Goal: Task Accomplishment & Management: Use online tool/utility

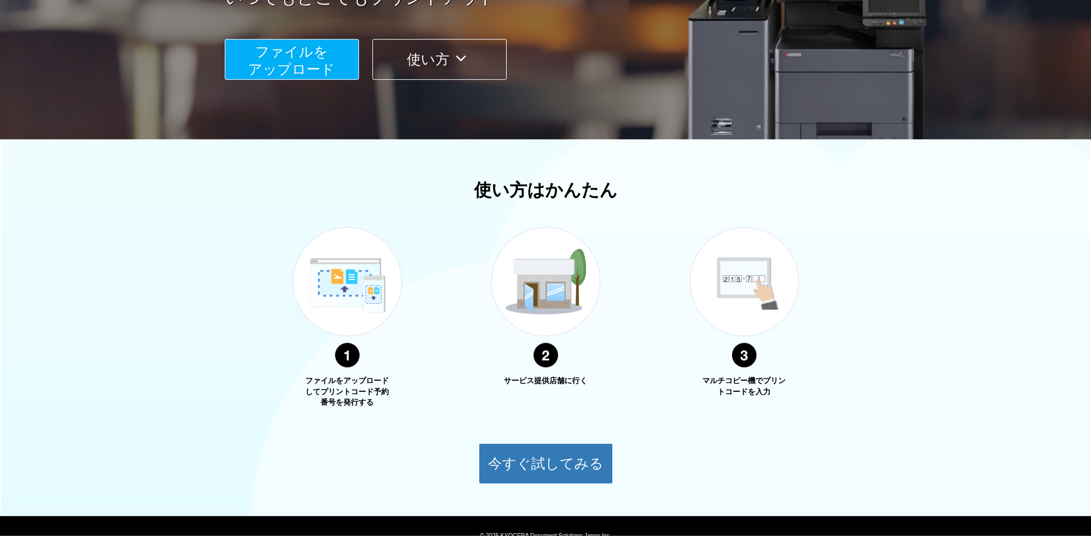
scroll to position [293, 0]
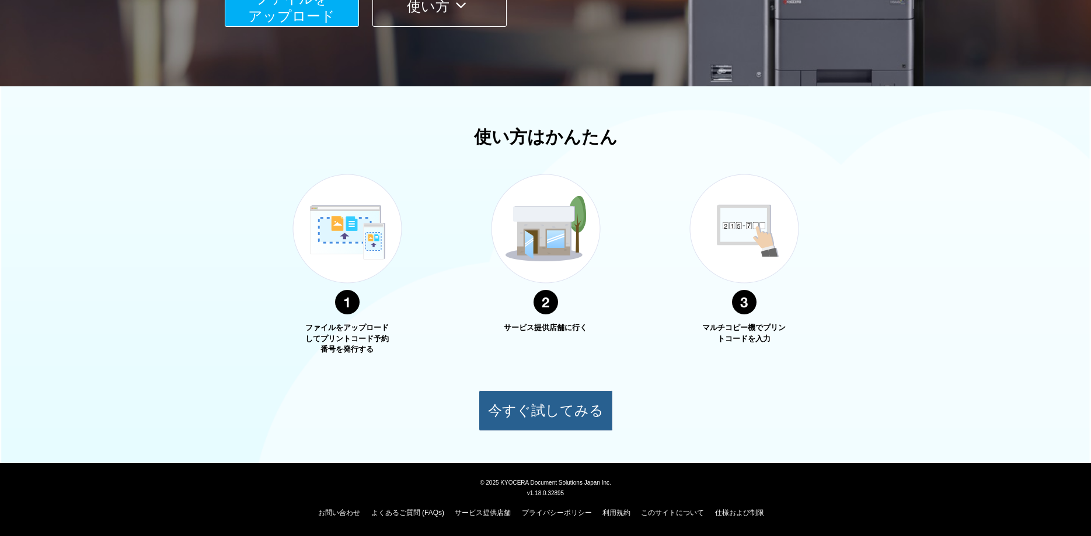
click at [592, 412] on button "今すぐ試してみる" at bounding box center [546, 410] width 134 height 41
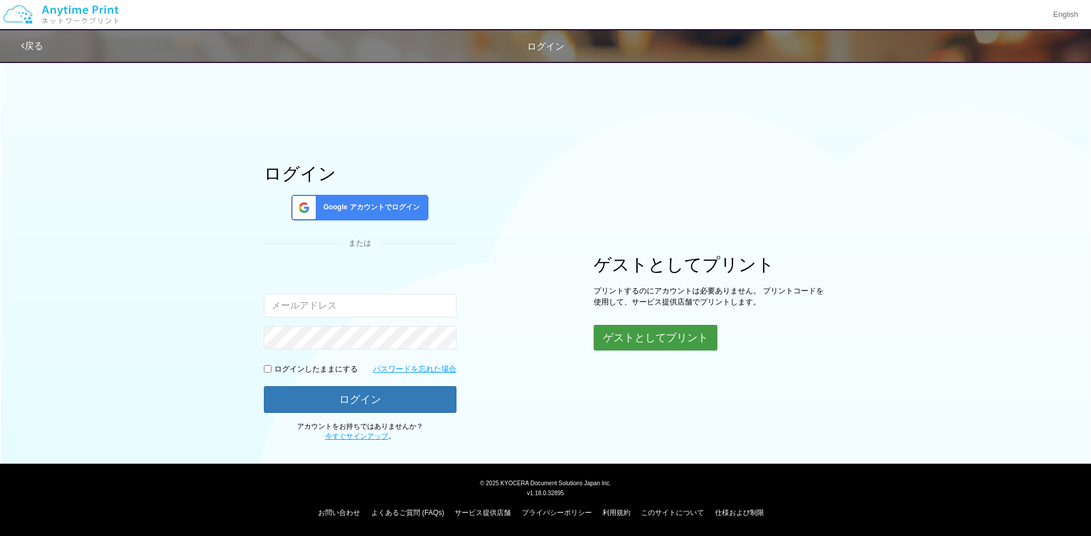
click at [634, 351] on button "ゲストとしてプリント" at bounding box center [655, 338] width 124 height 26
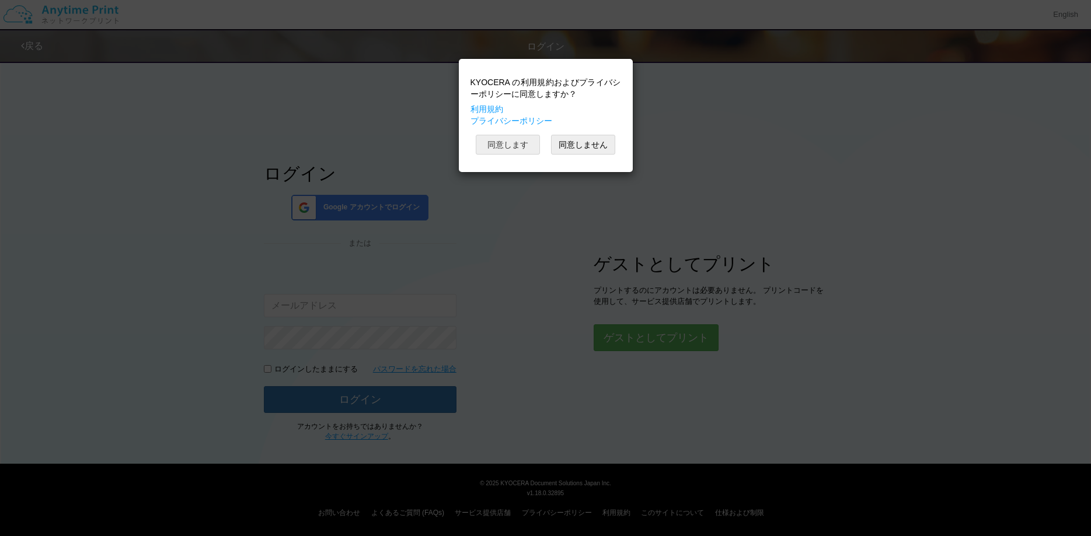
click at [486, 143] on button "同意します" at bounding box center [508, 145] width 64 height 20
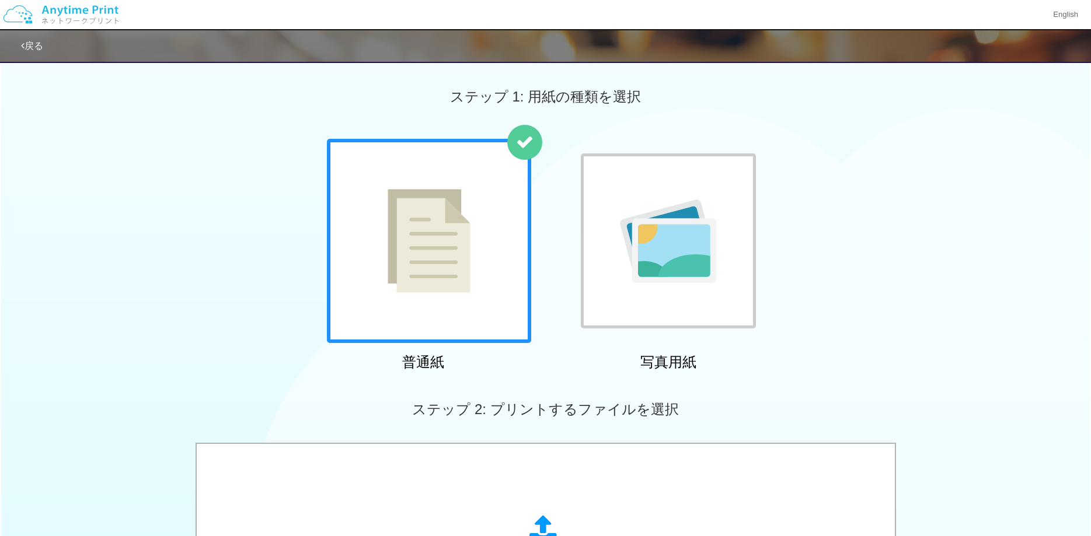
click at [470, 143] on div at bounding box center [429, 241] width 204 height 204
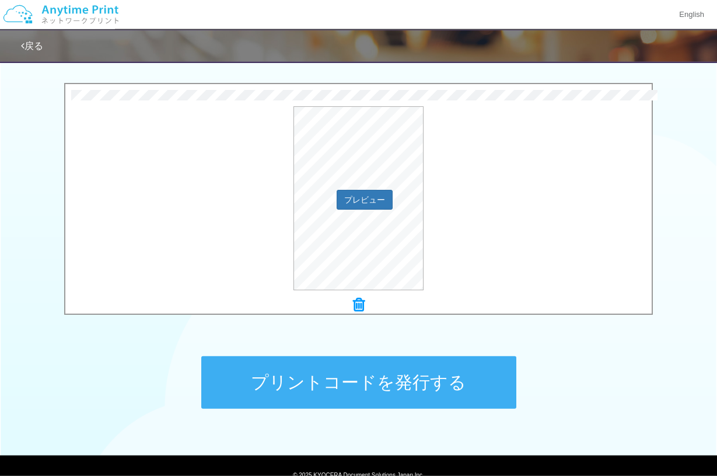
scroll to position [412, 0]
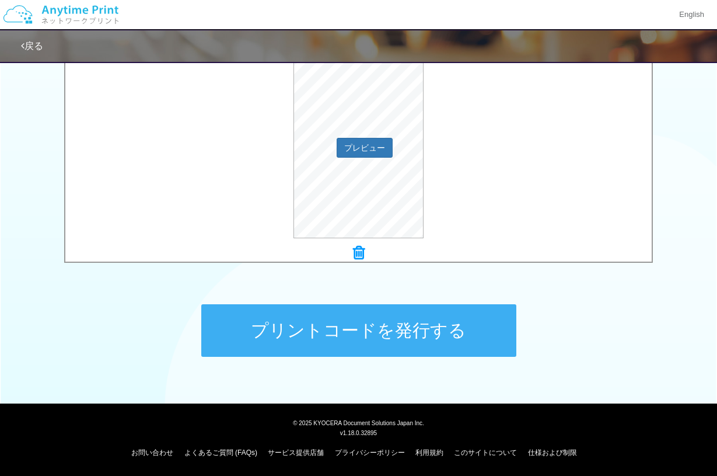
click at [446, 336] on button "プリントコードを発行する" at bounding box center [358, 330] width 315 height 53
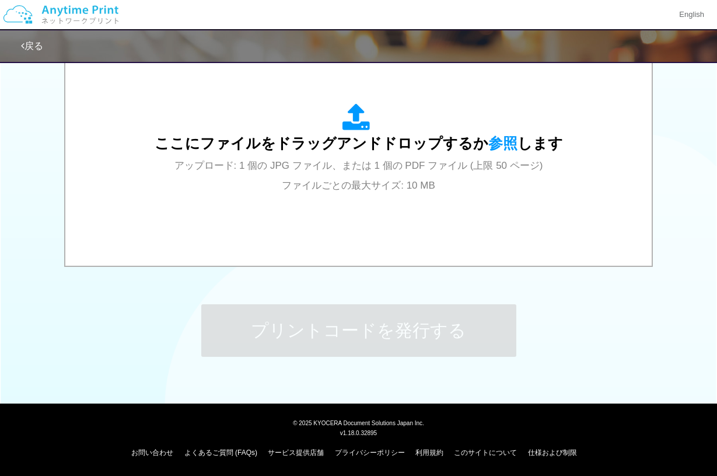
scroll to position [0, 0]
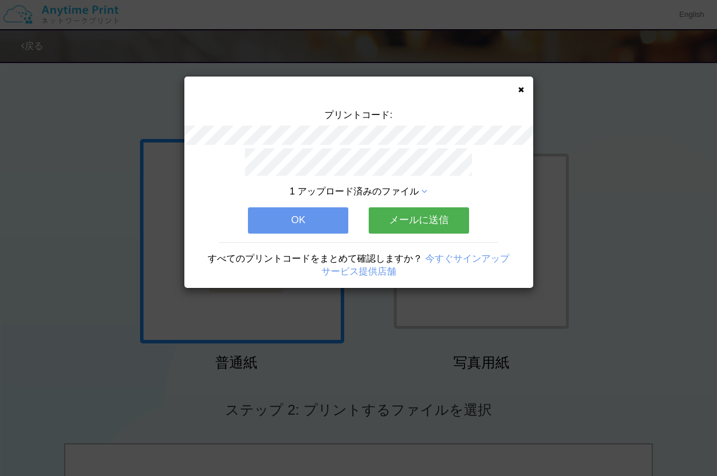
click at [271, 232] on div "1 アップロード済みのファイル OK メールに送信 すべてのプリントコードをまとめて確認しますか？ 今すぐサインアップ サービス提供店舗" at bounding box center [358, 217] width 349 height 139
click at [295, 219] on button "OK" at bounding box center [298, 220] width 100 height 26
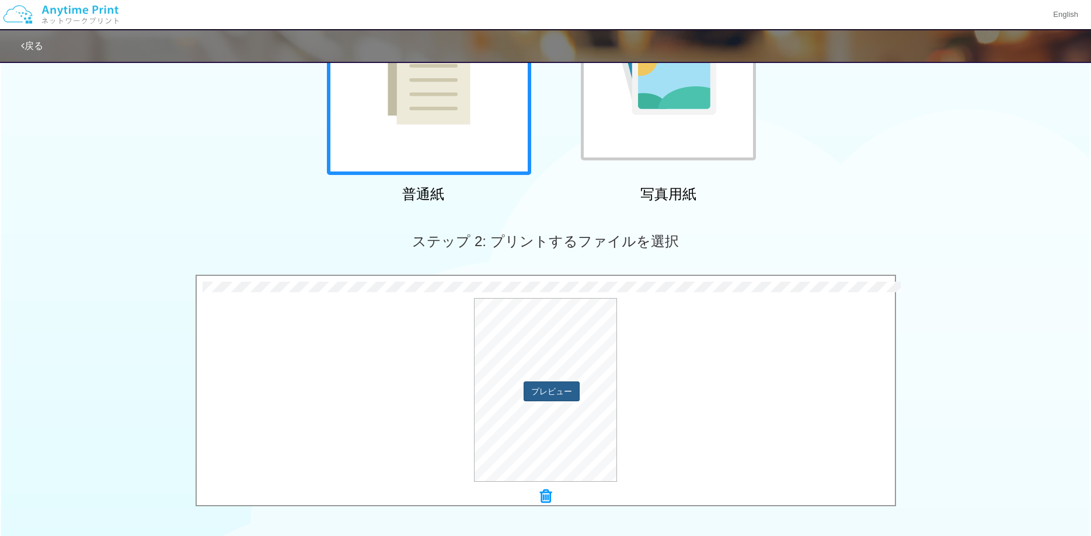
scroll to position [336, 0]
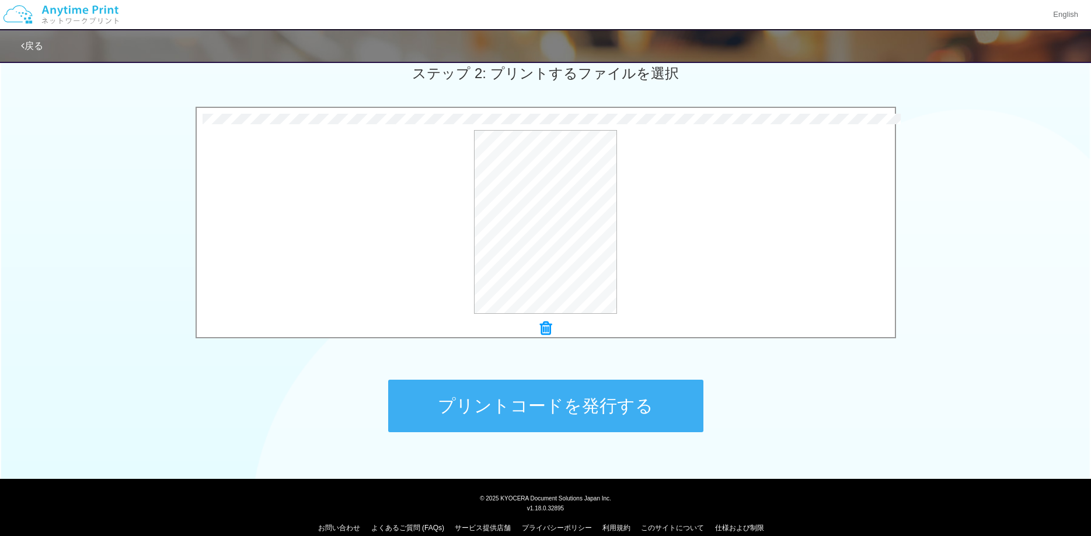
click at [546, 419] on button "プリントコードを発行する" at bounding box center [545, 406] width 315 height 53
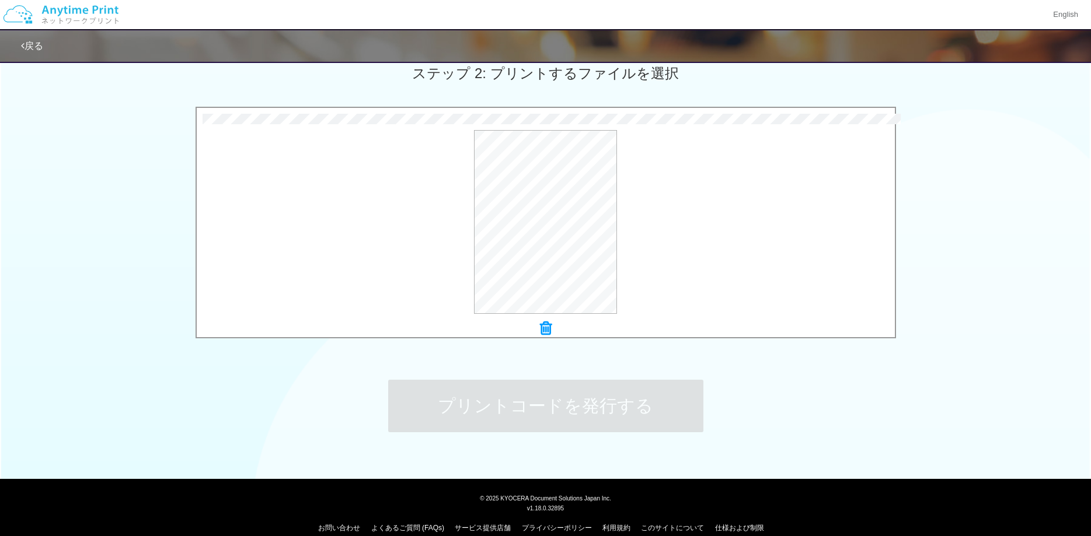
scroll to position [0, 0]
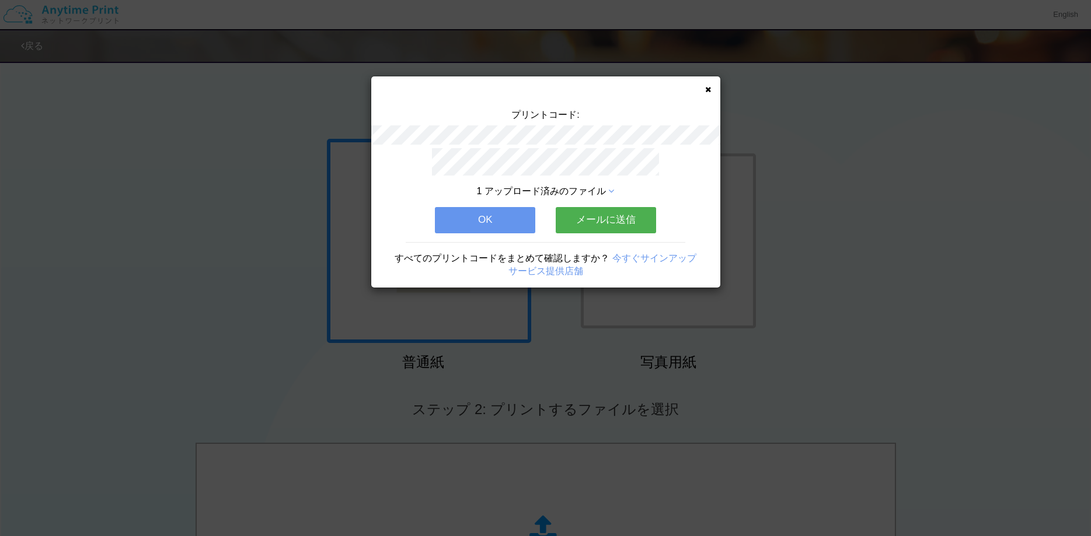
click at [495, 218] on button "OK" at bounding box center [485, 220] width 100 height 26
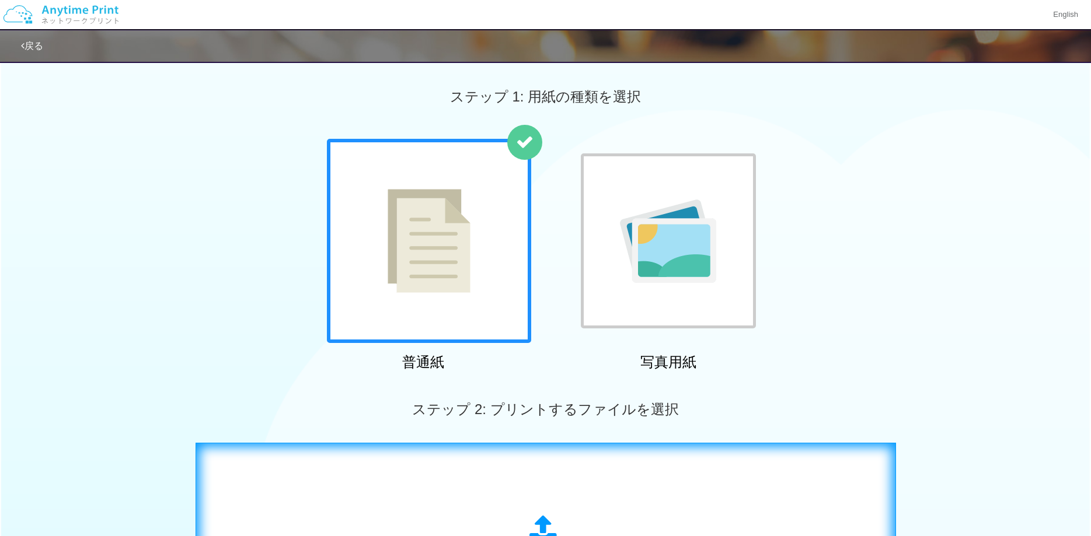
scroll to position [351, 0]
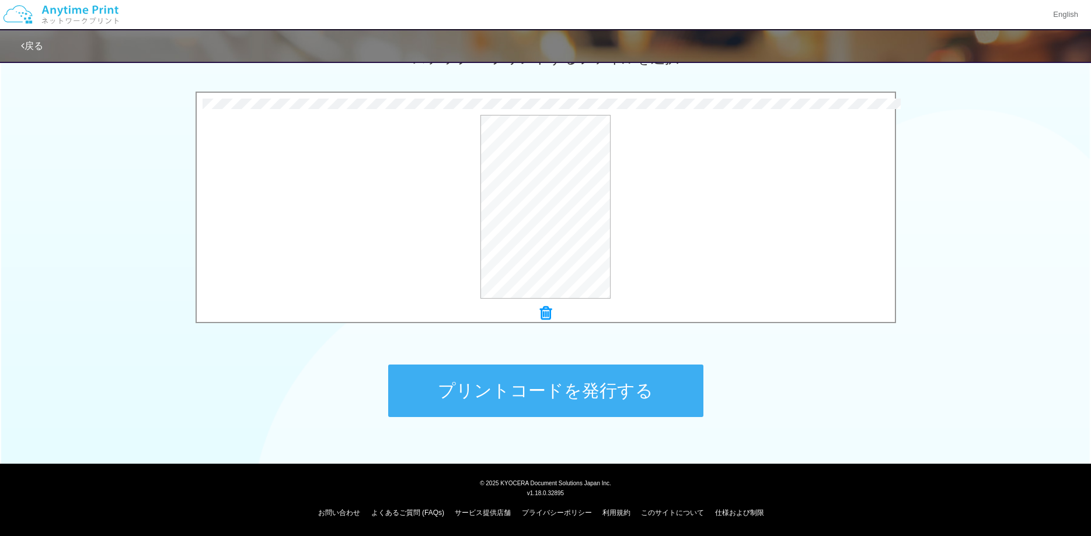
click at [614, 379] on button "プリントコードを発行する" at bounding box center [545, 391] width 315 height 53
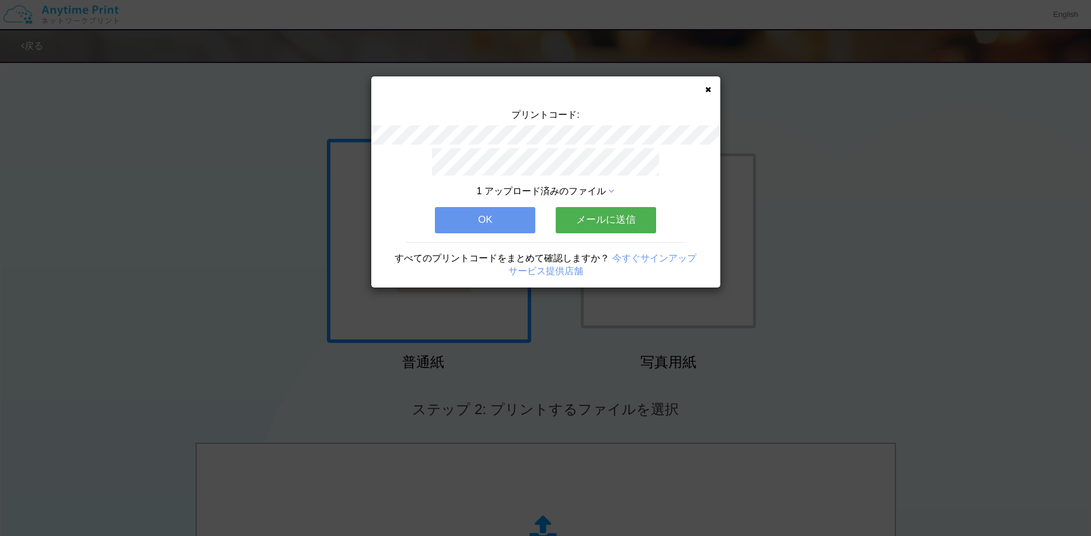
click at [503, 207] on button "OK" at bounding box center [485, 220] width 100 height 26
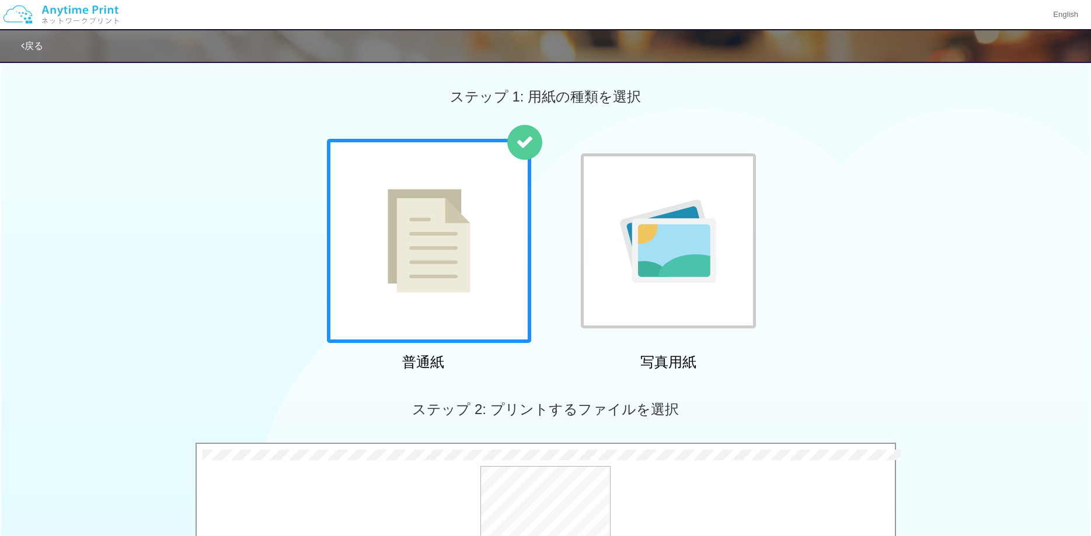
scroll to position [351, 0]
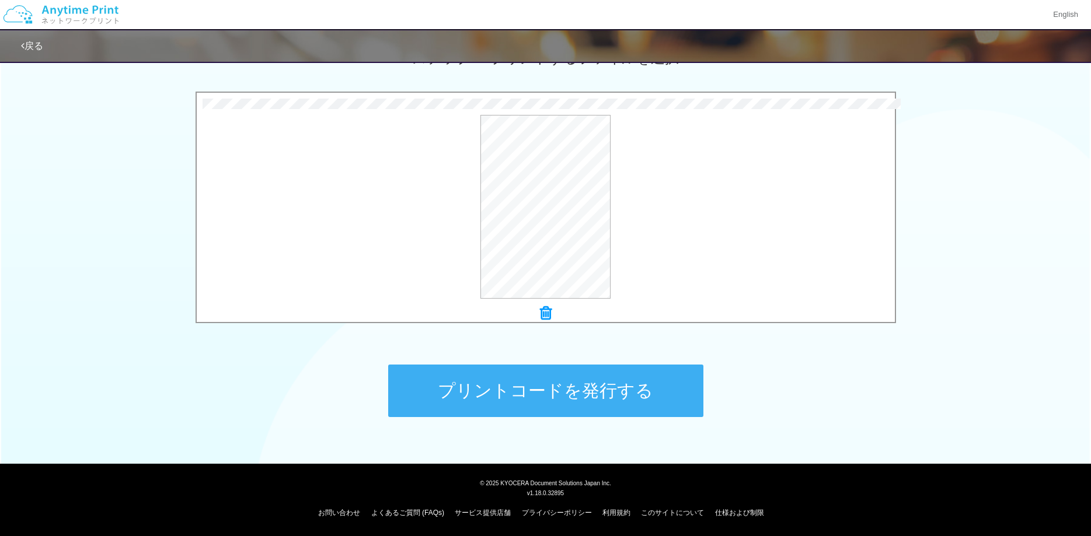
click at [617, 393] on button "プリントコードを発行する" at bounding box center [545, 391] width 315 height 53
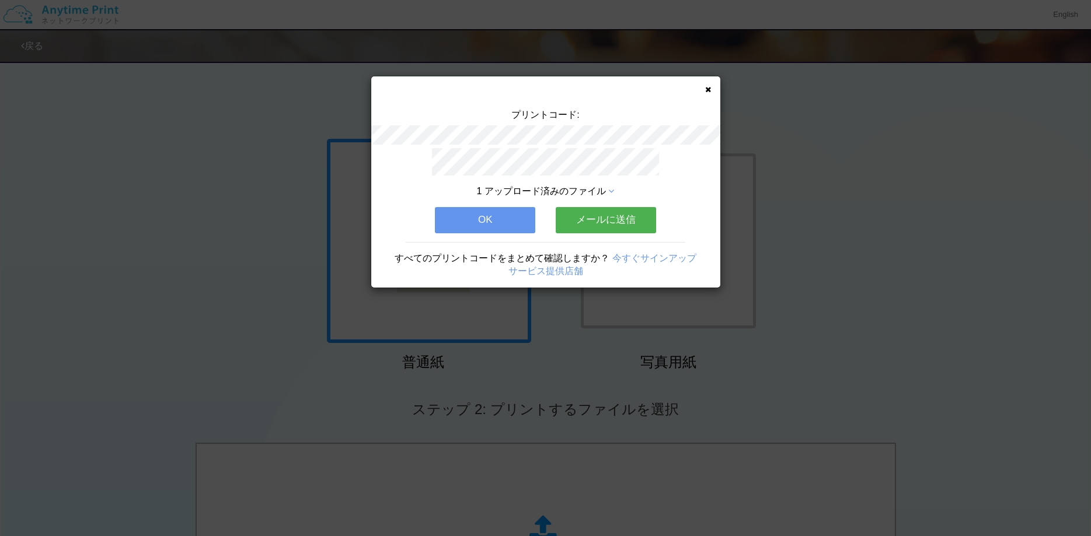
click at [511, 216] on button "OK" at bounding box center [485, 220] width 100 height 26
